Goal: Task Accomplishment & Management: Use online tool/utility

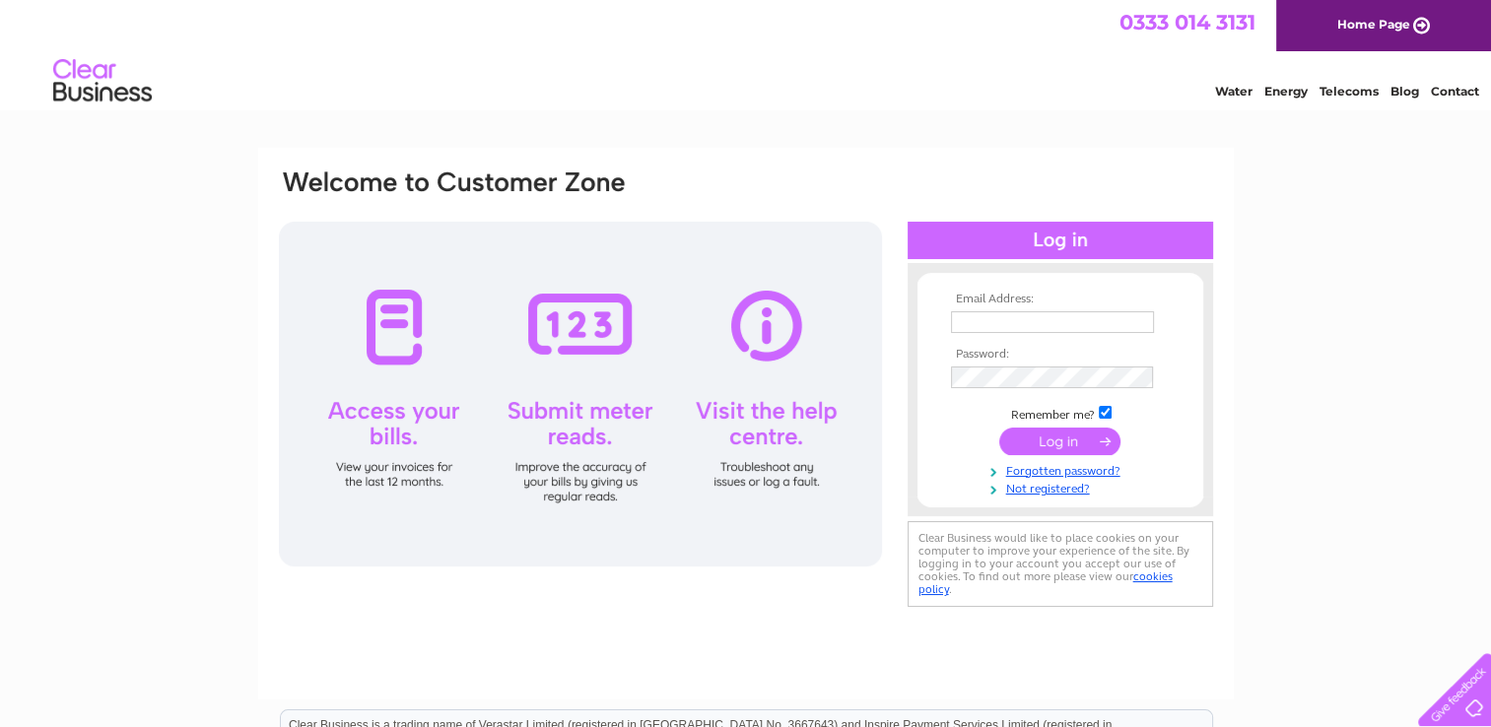
type input "mail@jdauld.co.uk"
click at [1072, 440] on input "submit" at bounding box center [1060, 442] width 121 height 28
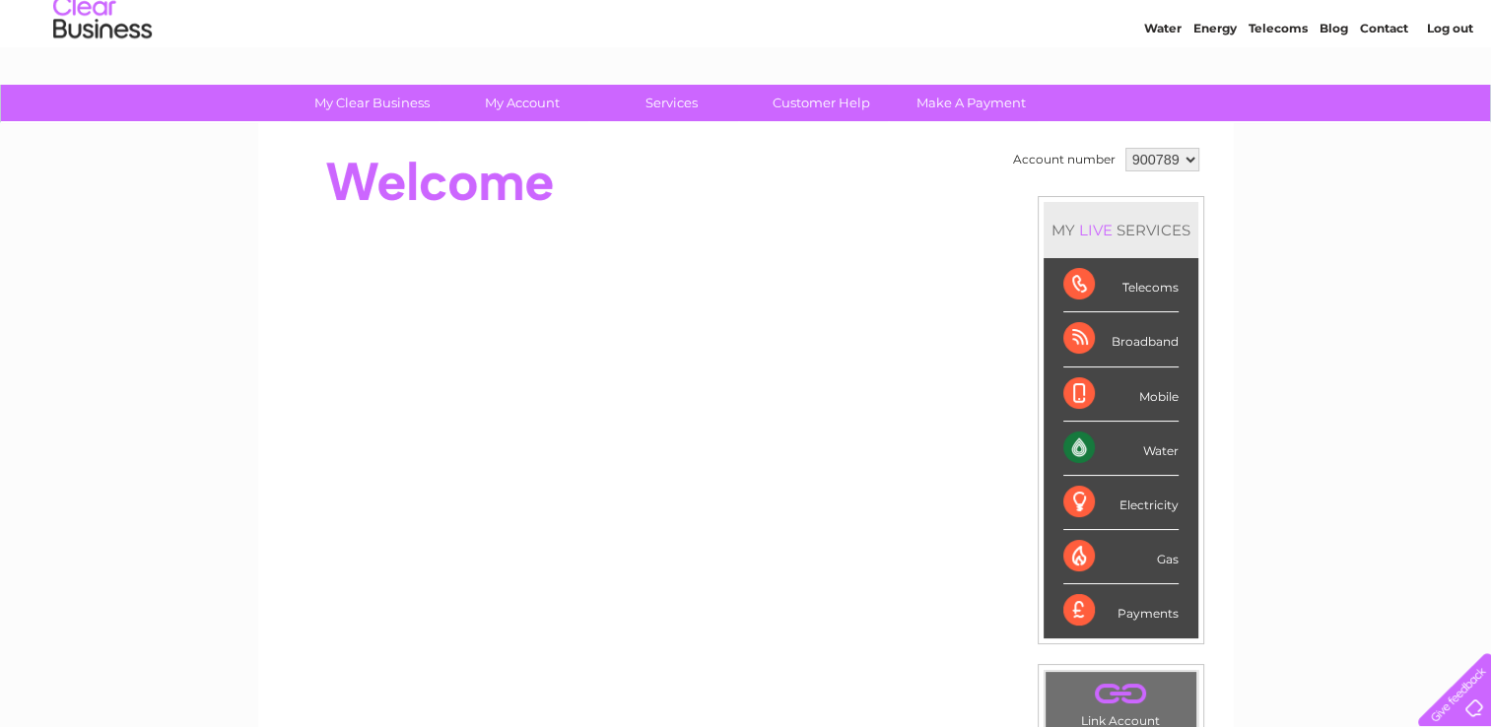
scroll to position [99, 0]
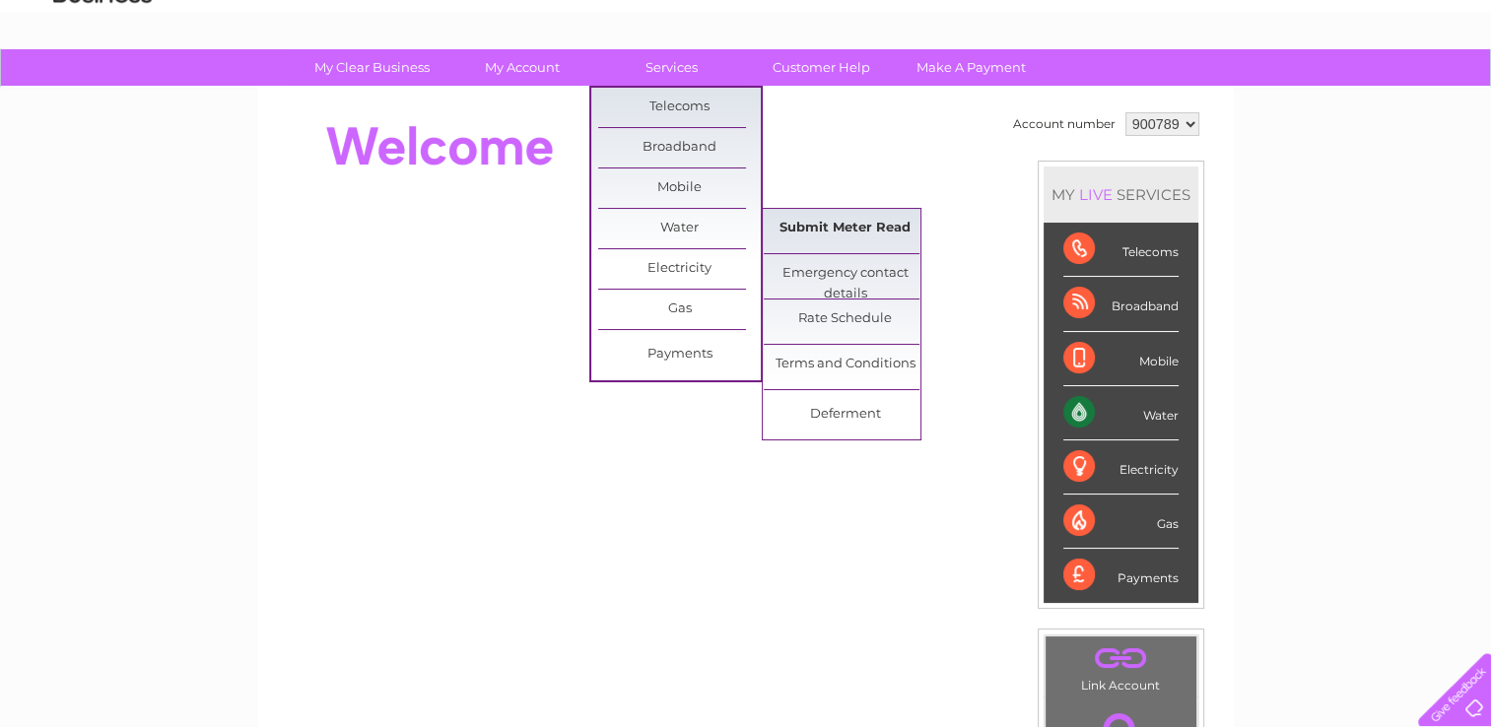
click at [848, 224] on link "Submit Meter Read" at bounding box center [845, 228] width 163 height 39
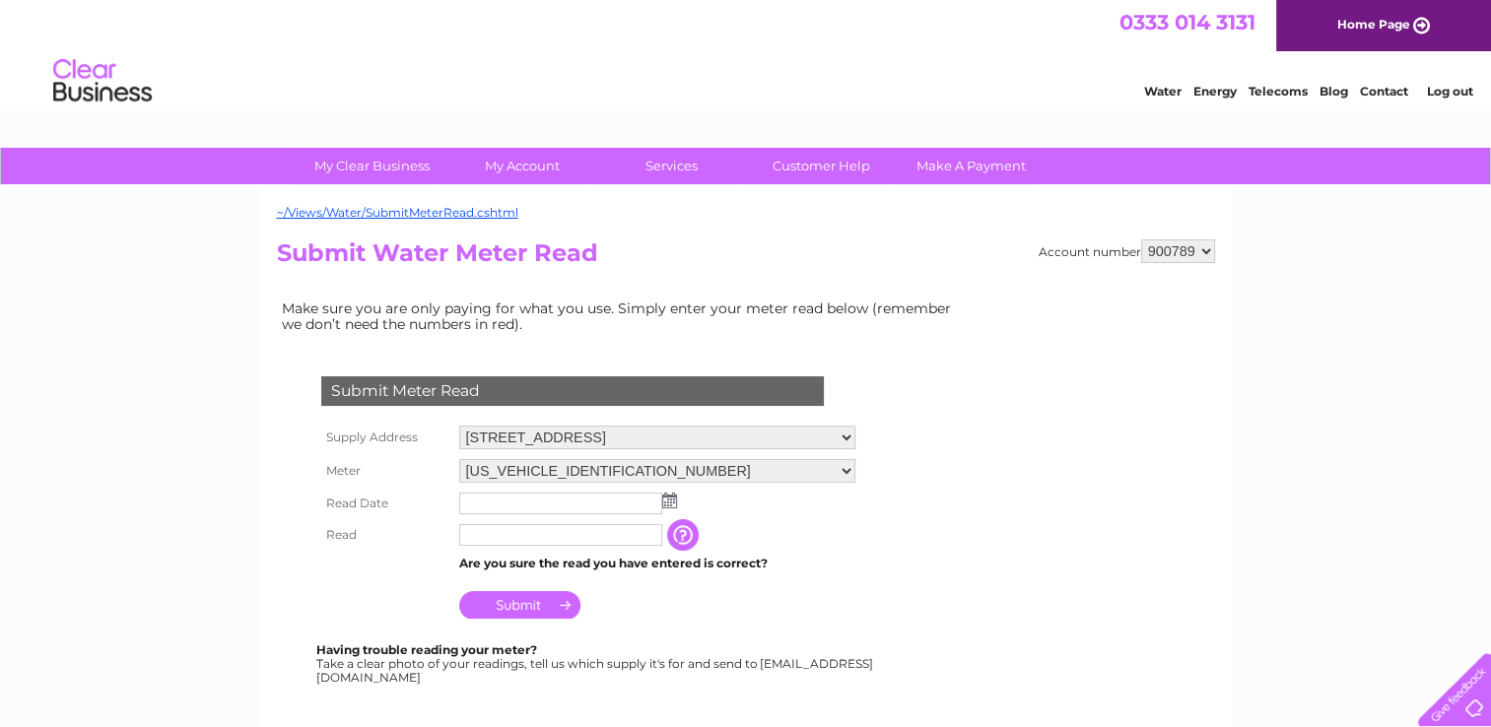
click at [669, 498] on img at bounding box center [669, 501] width 15 height 16
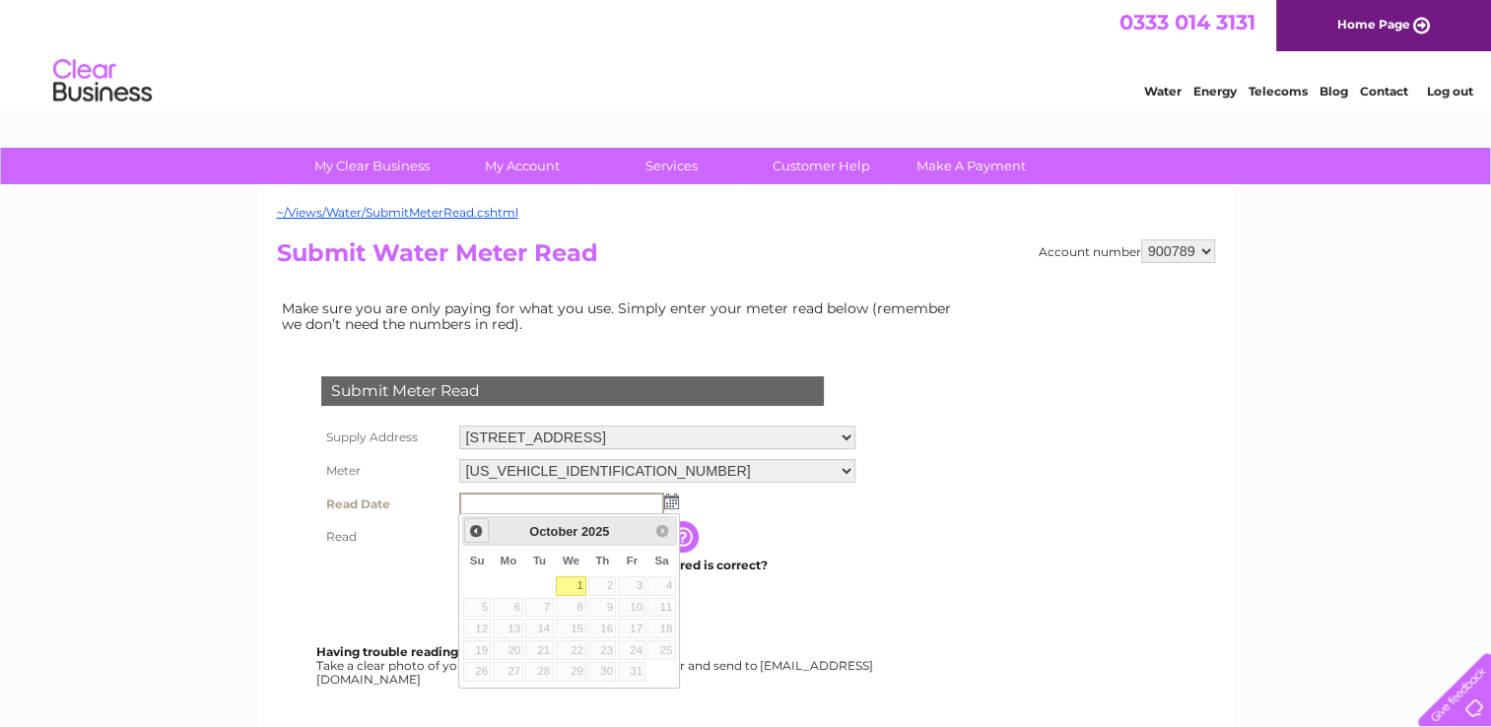
click at [469, 524] on span "Prev" at bounding box center [476, 531] width 16 height 16
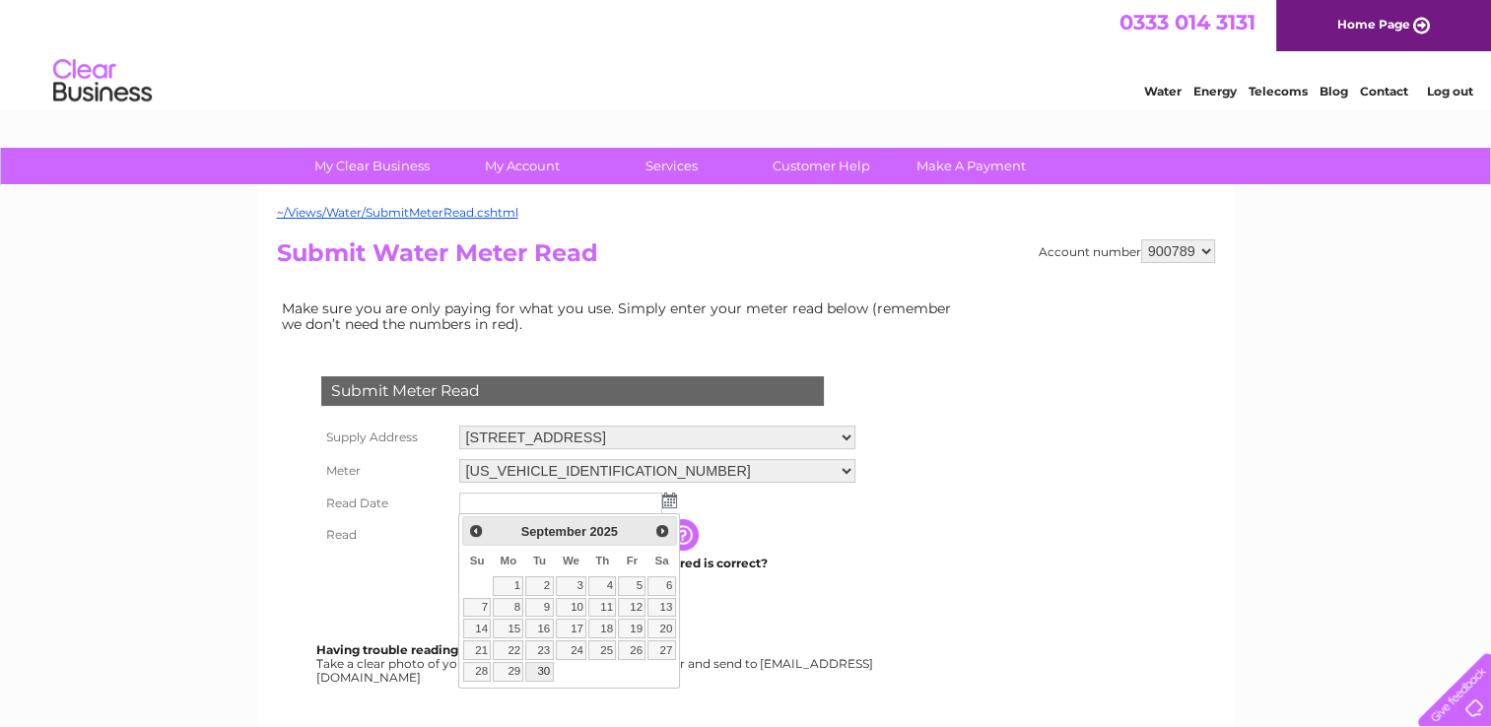
click at [543, 668] on link "30" at bounding box center [539, 672] width 28 height 20
type input "[DATE]"
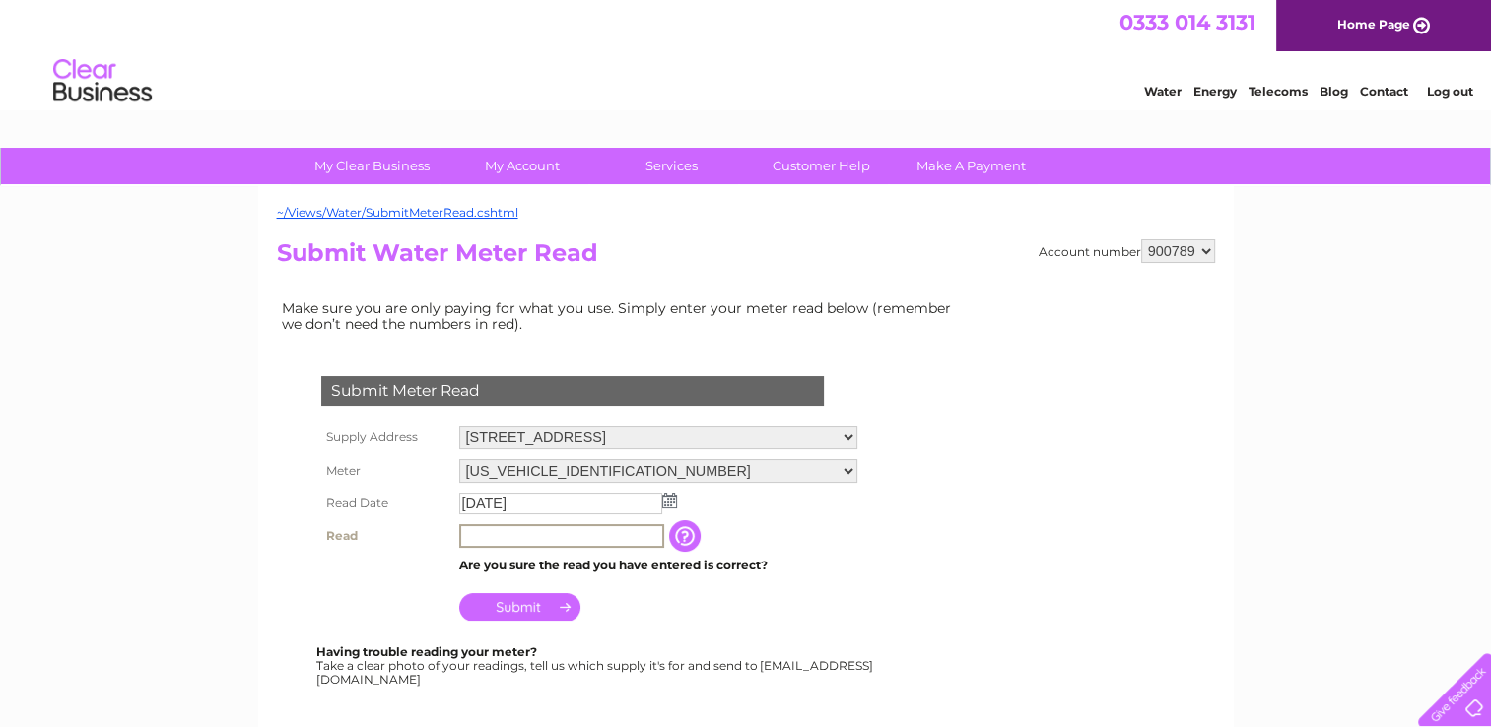
click at [639, 536] on input "text" at bounding box center [561, 536] width 205 height 24
type input "65"
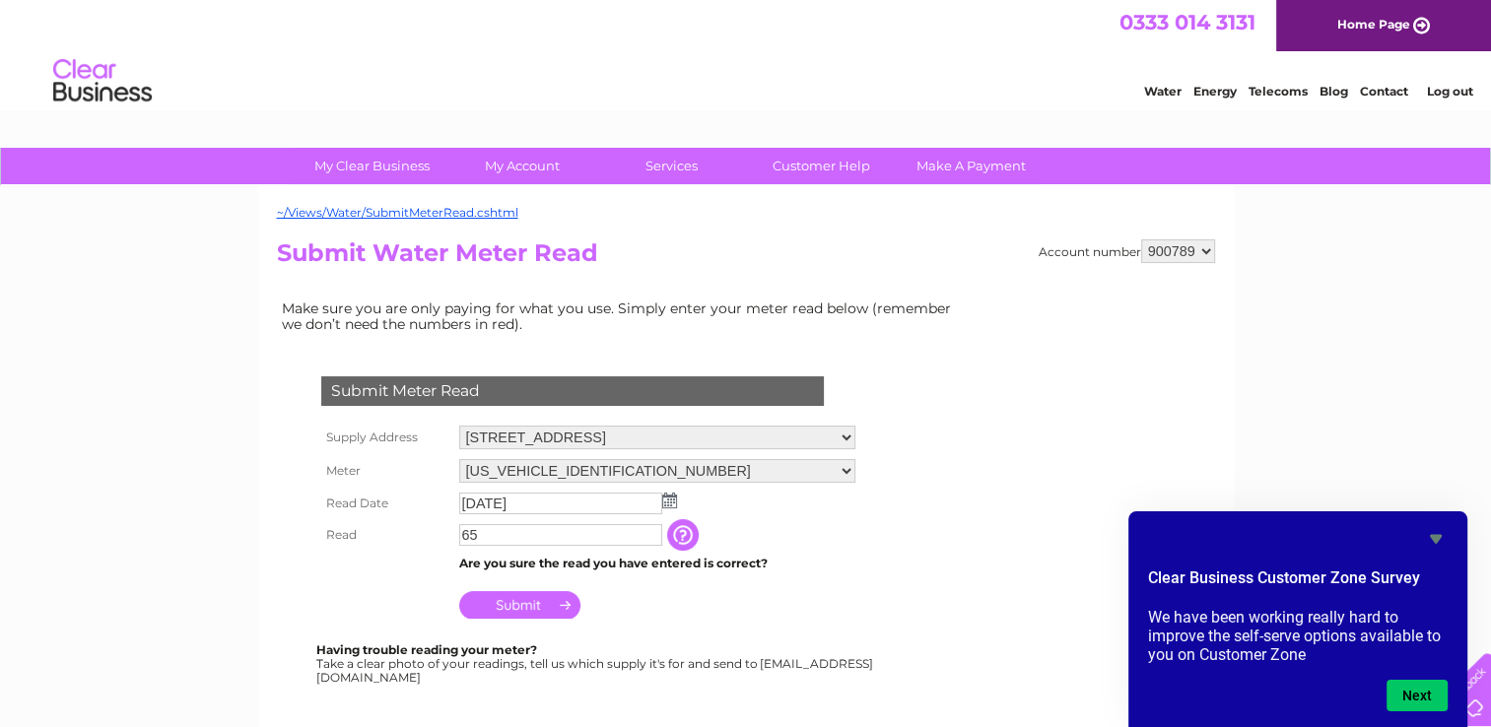
click at [522, 607] on input "Submit" at bounding box center [519, 605] width 121 height 28
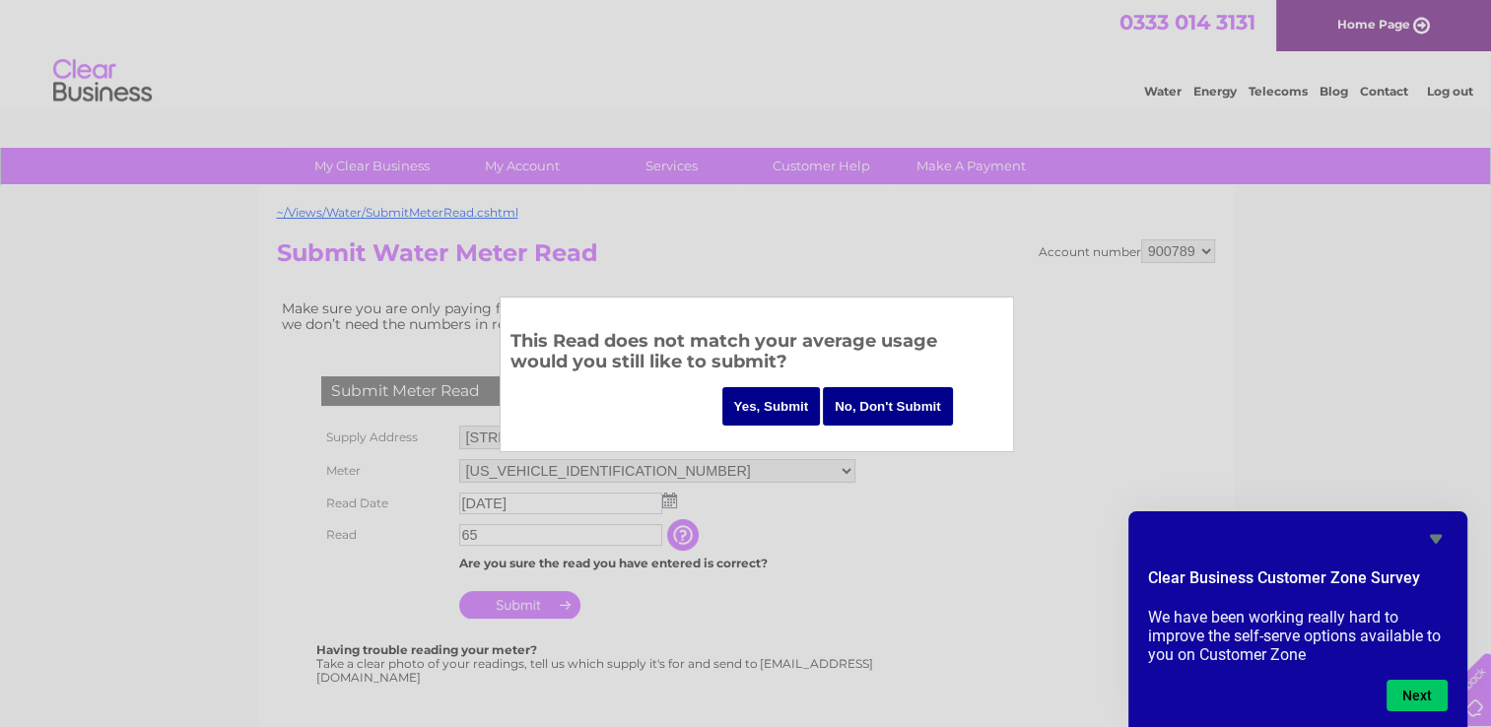
click at [764, 405] on input "Yes, Submit" at bounding box center [772, 406] width 99 height 38
